Goal: Information Seeking & Learning: Learn about a topic

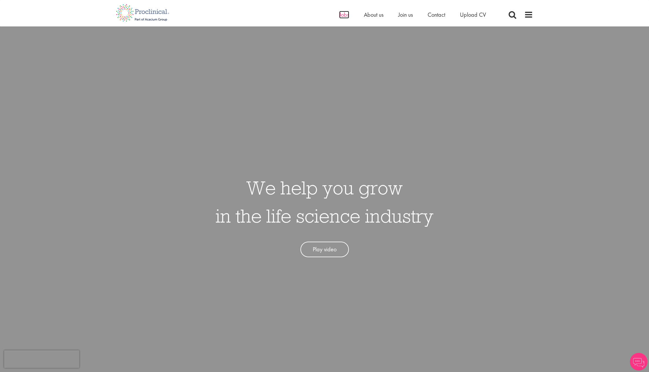
click at [344, 15] on span "Jobs" at bounding box center [344, 15] width 10 height 8
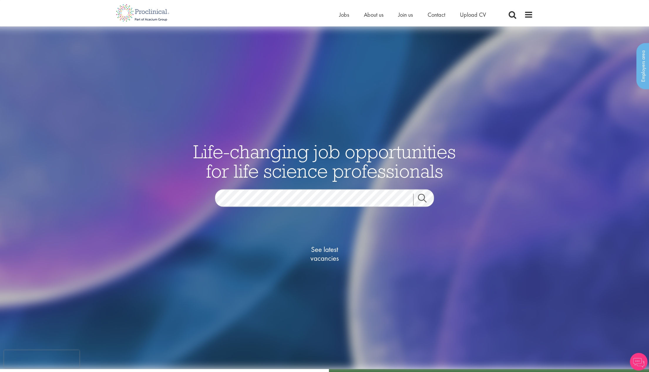
click at [424, 195] on link "Search" at bounding box center [425, 199] width 25 height 12
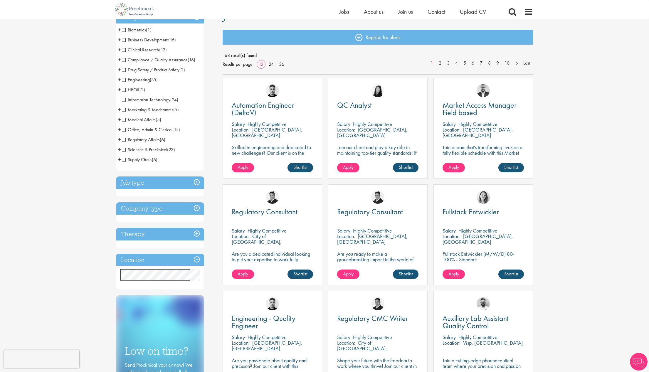
scroll to position [61, 0]
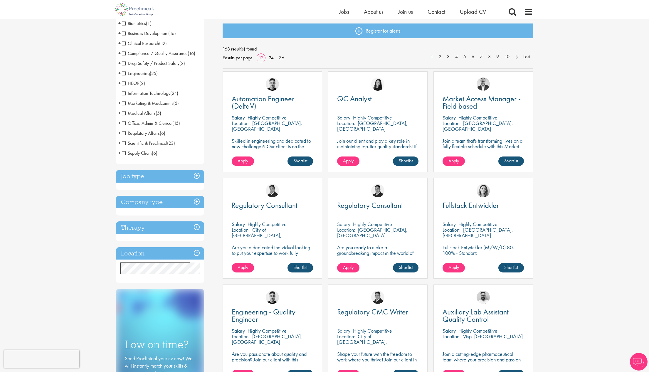
click at [196, 174] on h3 "Job type" at bounding box center [160, 176] width 88 height 13
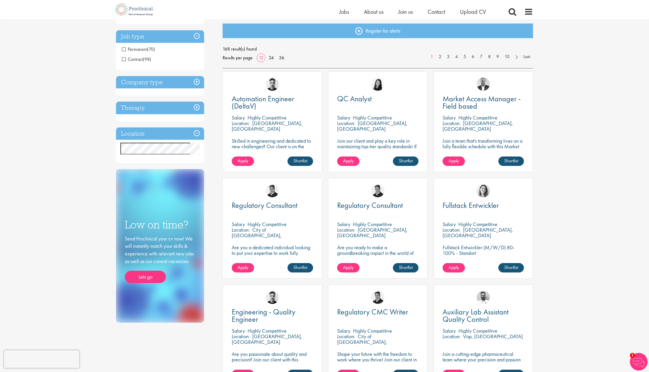
click at [124, 59] on span "Contract" at bounding box center [132, 59] width 21 height 6
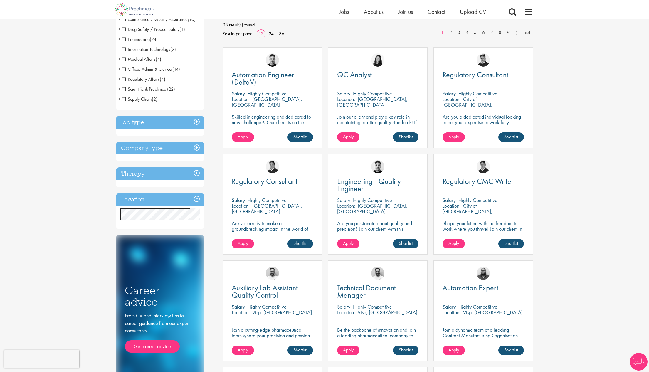
scroll to position [86, 0]
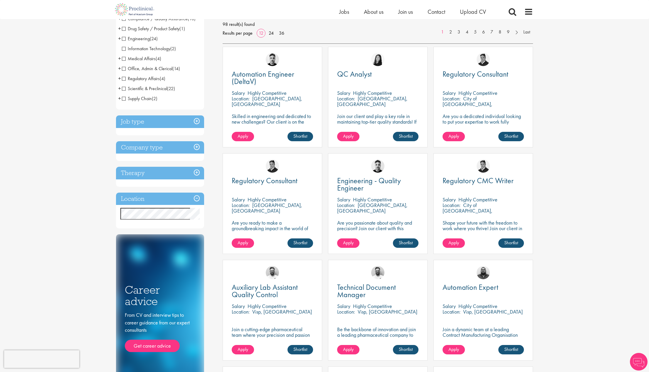
click at [196, 198] on h3 "Location" at bounding box center [160, 199] width 88 height 13
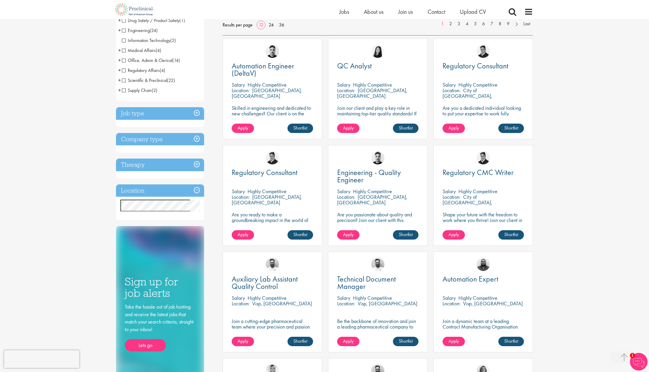
scroll to position [94, 0]
click at [196, 138] on h3 "Company type" at bounding box center [160, 139] width 88 height 13
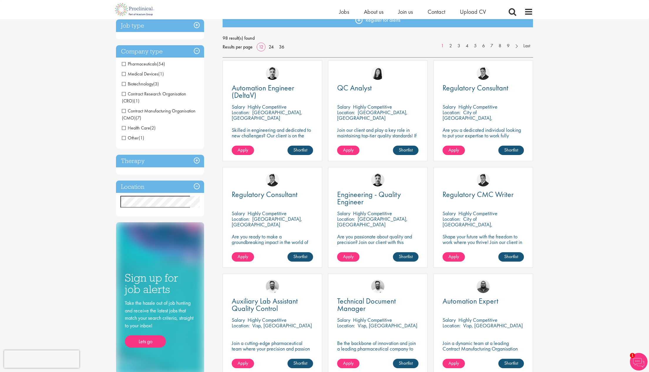
scroll to position [72, 0]
click at [123, 63] on span "Pharmaceuticals" at bounding box center [139, 64] width 35 height 6
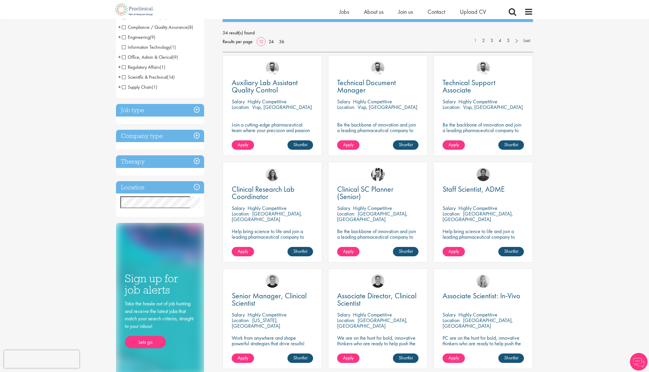
scroll to position [78, 0]
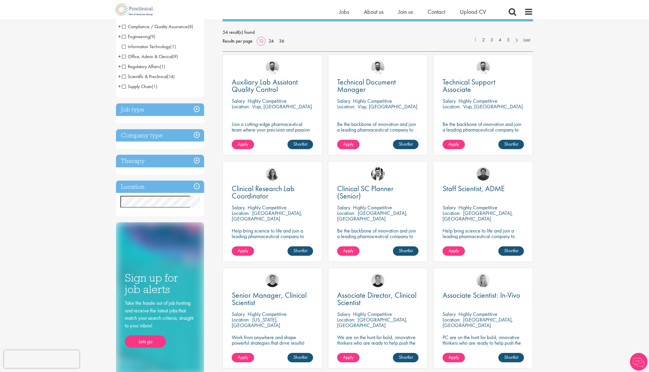
click at [195, 134] on h3 "Company type" at bounding box center [160, 135] width 88 height 13
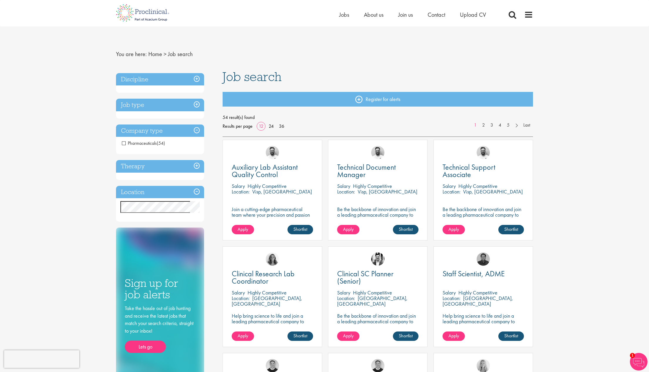
scroll to position [0, 0]
click at [171, 141] on li "Pharmaceuticals (54)" at bounding box center [160, 143] width 88 height 10
click at [197, 129] on h3 "Company type" at bounding box center [160, 130] width 88 height 13
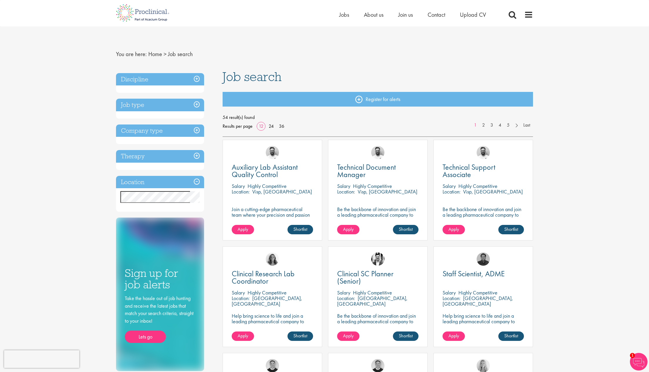
click at [198, 129] on h3 "Company type" at bounding box center [160, 130] width 88 height 13
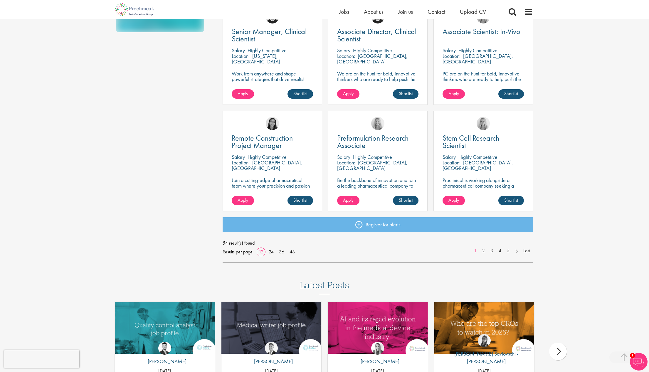
scroll to position [342, 0]
click at [292, 250] on link "48" at bounding box center [291, 251] width 9 height 6
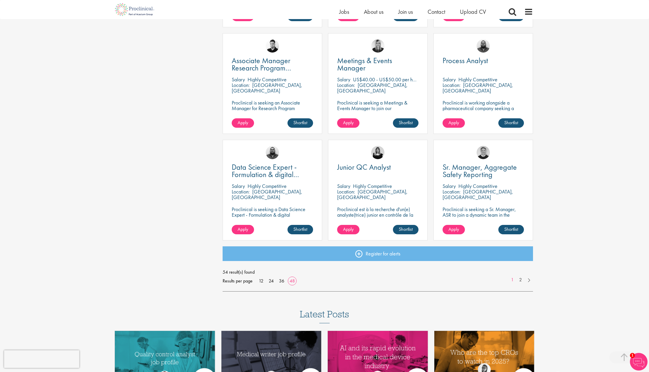
scroll to position [1592, 0]
